Goal: Information Seeking & Learning: Learn about a topic

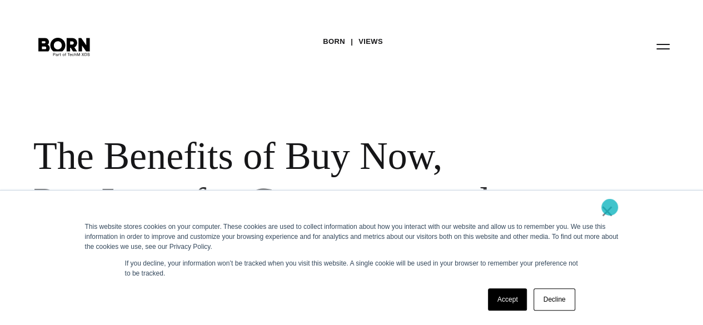
click at [609, 207] on link "×" at bounding box center [606, 211] width 13 height 10
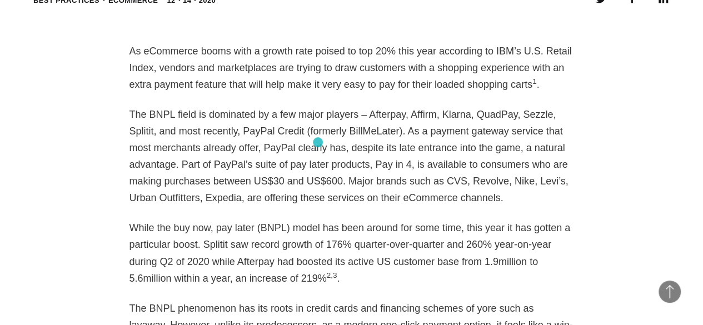
scroll to position [804, 0]
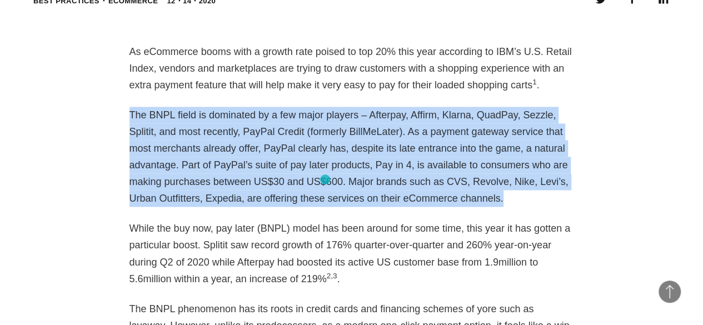
drag, startPoint x: 131, startPoint y: 89, endPoint x: 324, endPoint y: 179, distance: 213.5
click at [324, 179] on p "The BNPL field is dominated by a few major players – Afterpay, Affirm, Klarna, …" at bounding box center [351, 157] width 444 height 100
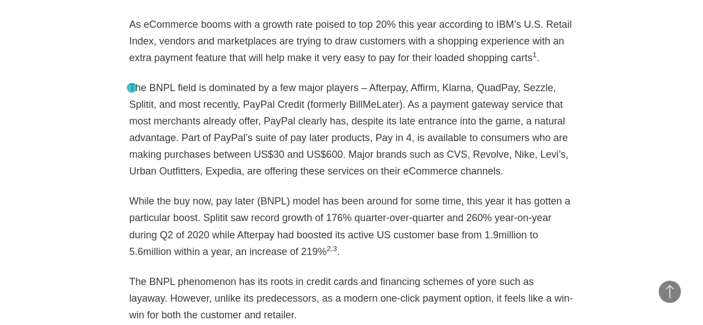
scroll to position [833, 0]
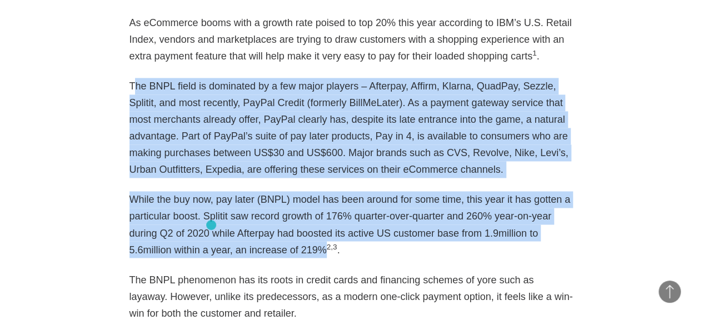
drag, startPoint x: 132, startPoint y: 61, endPoint x: 211, endPoint y: 225, distance: 182.4
copy div "he BNPL field is dominated by a few major players – Afterpay, Affirm, Klarna, Q…"
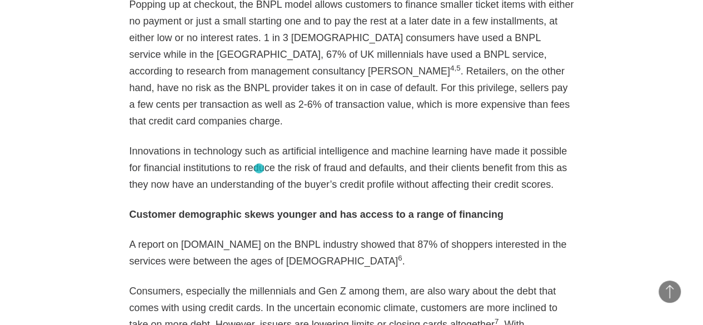
scroll to position [1404, 0]
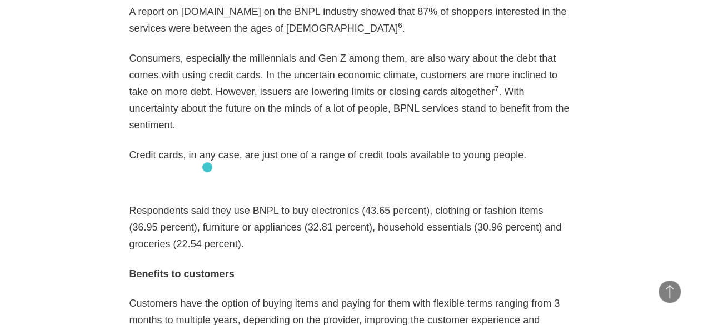
click at [207, 202] on p "Respondents said they use BNPL to buy electronics (43.65 percent), clothing or …" at bounding box center [351, 227] width 444 height 50
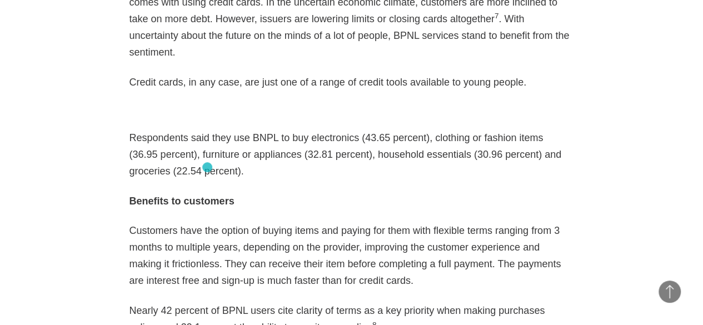
scroll to position [1551, 0]
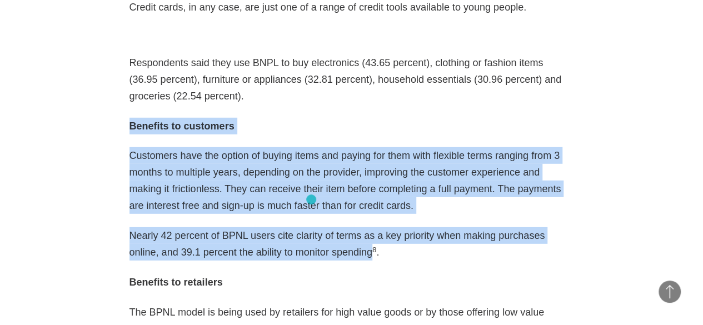
drag, startPoint x: 129, startPoint y: 66, endPoint x: 313, endPoint y: 199, distance: 227.1
copy div "Benefits to customers Customers have the option of buying items and paying for …"
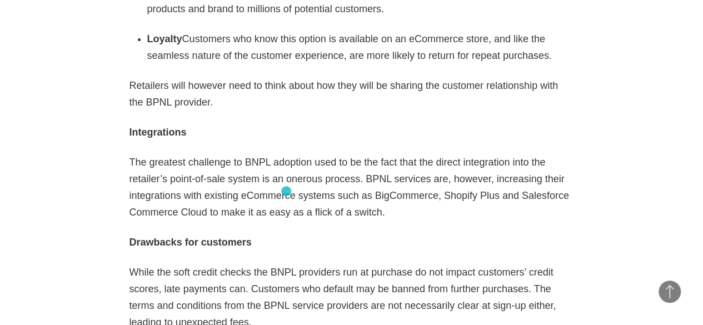
scroll to position [2329, 0]
